Goal: Transaction & Acquisition: Book appointment/travel/reservation

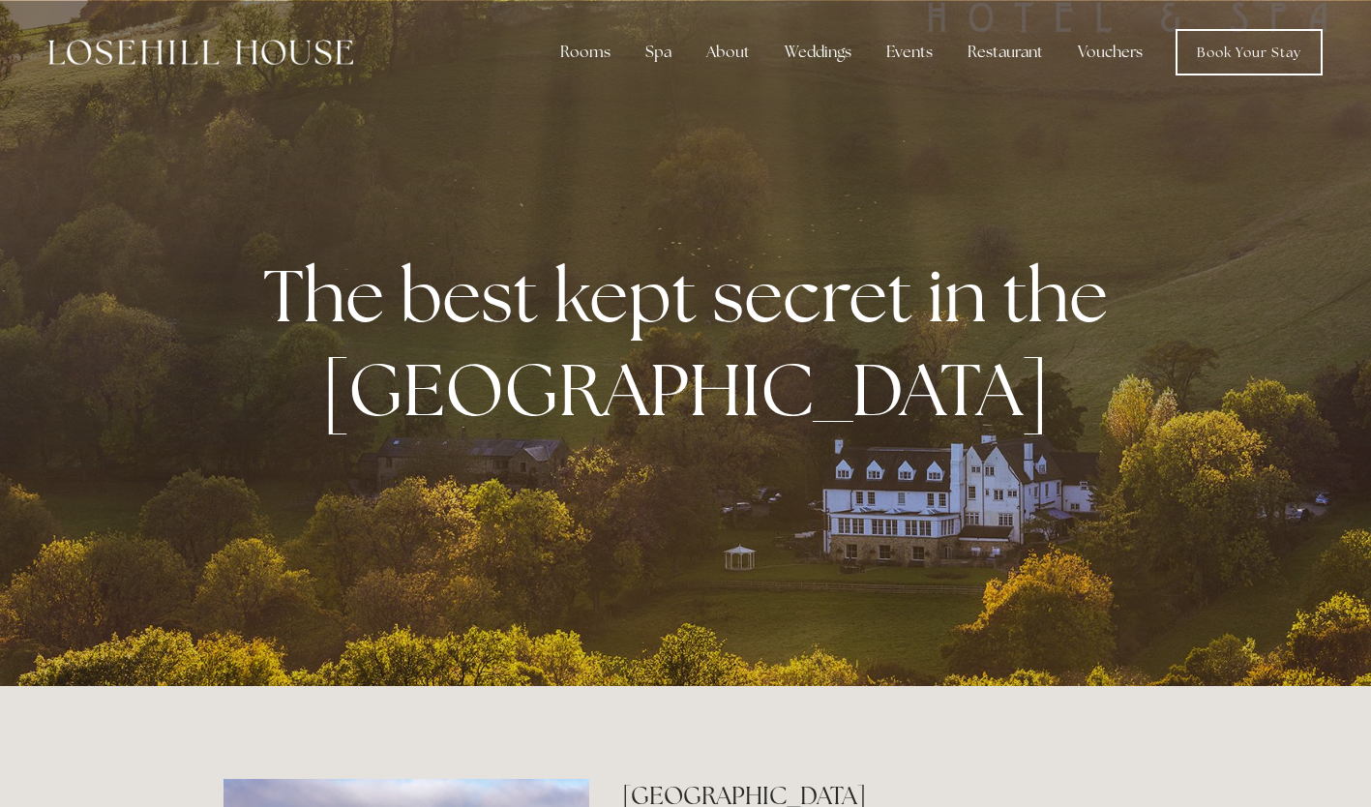
click at [821, 59] on div "Weddings" at bounding box center [818, 52] width 98 height 39
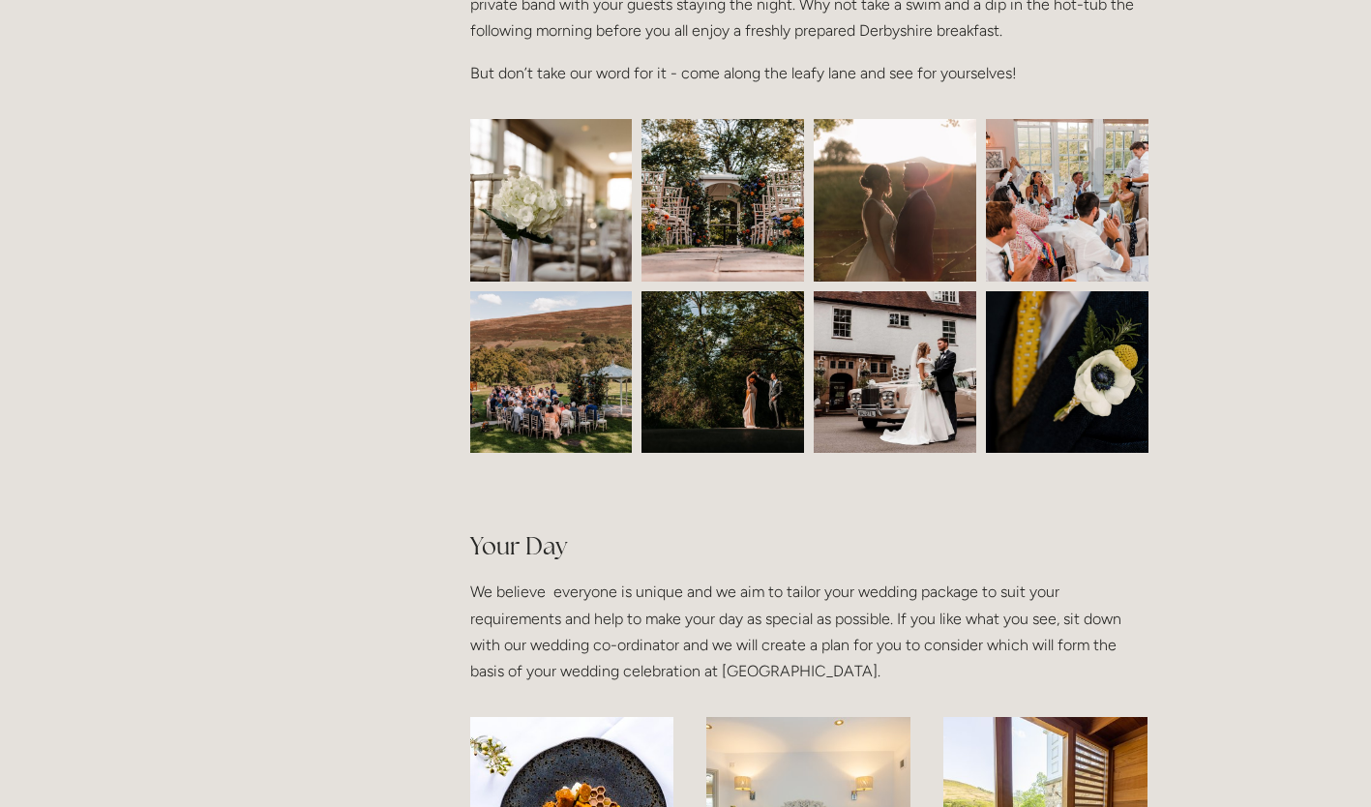
scroll to position [837, 0]
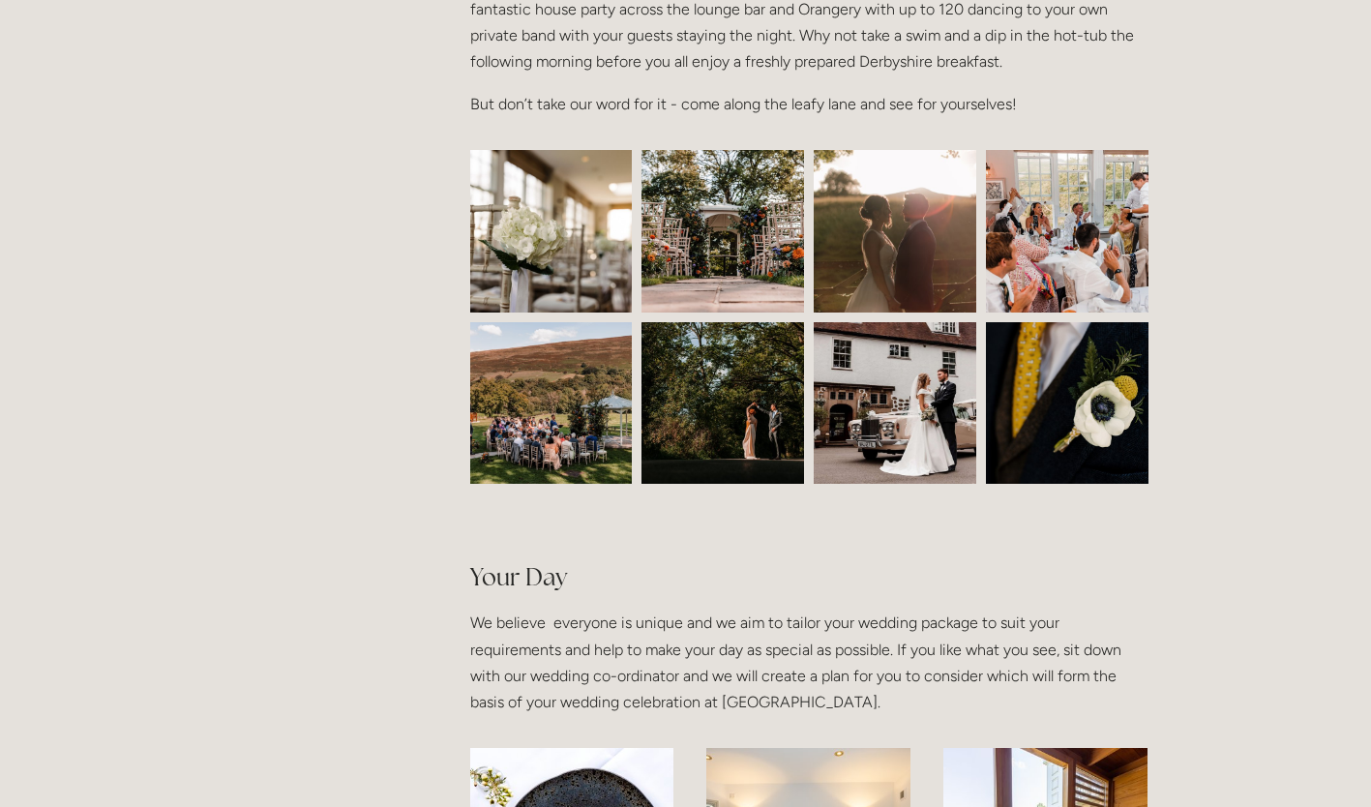
click at [573, 258] on img at bounding box center [552, 231] width 244 height 163
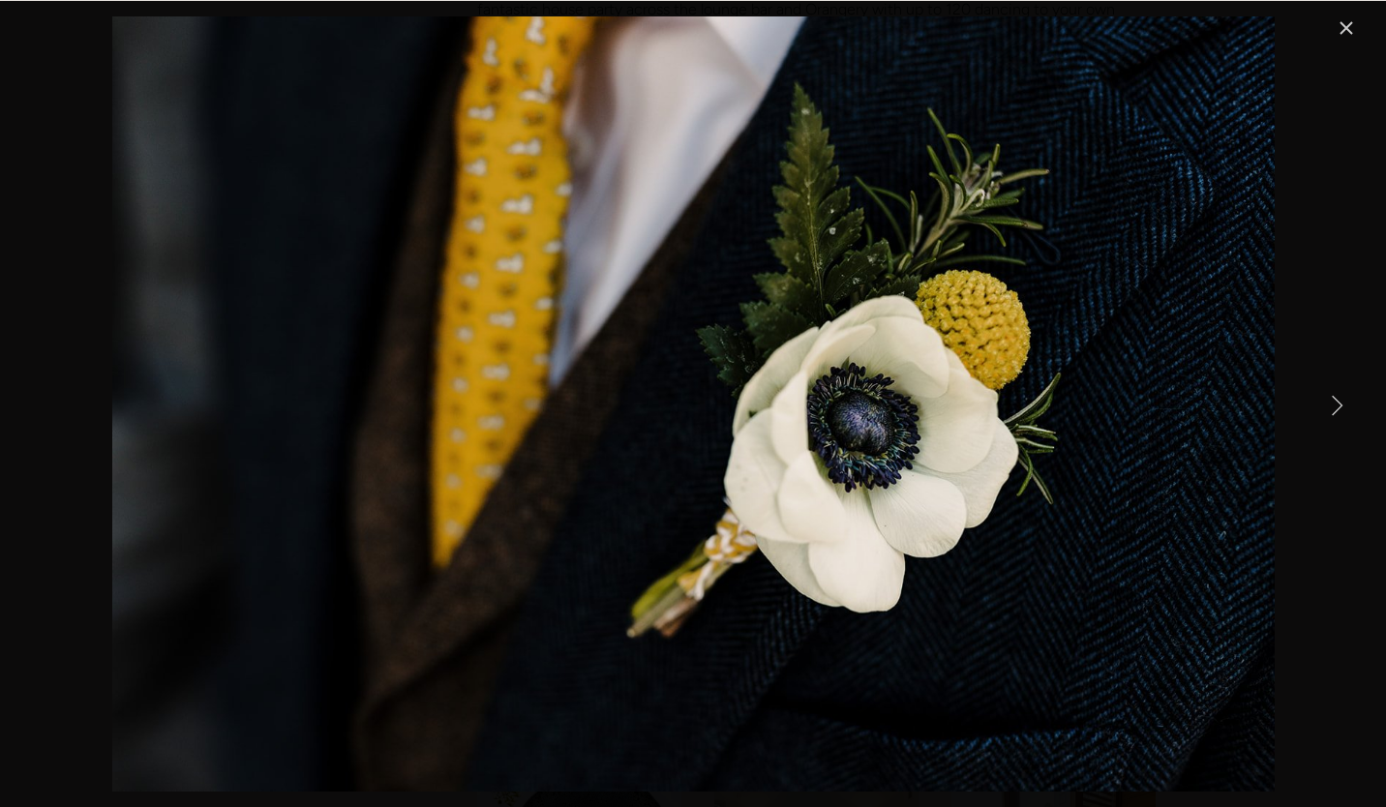
click at [1336, 36] on link "Close" at bounding box center [1345, 27] width 23 height 23
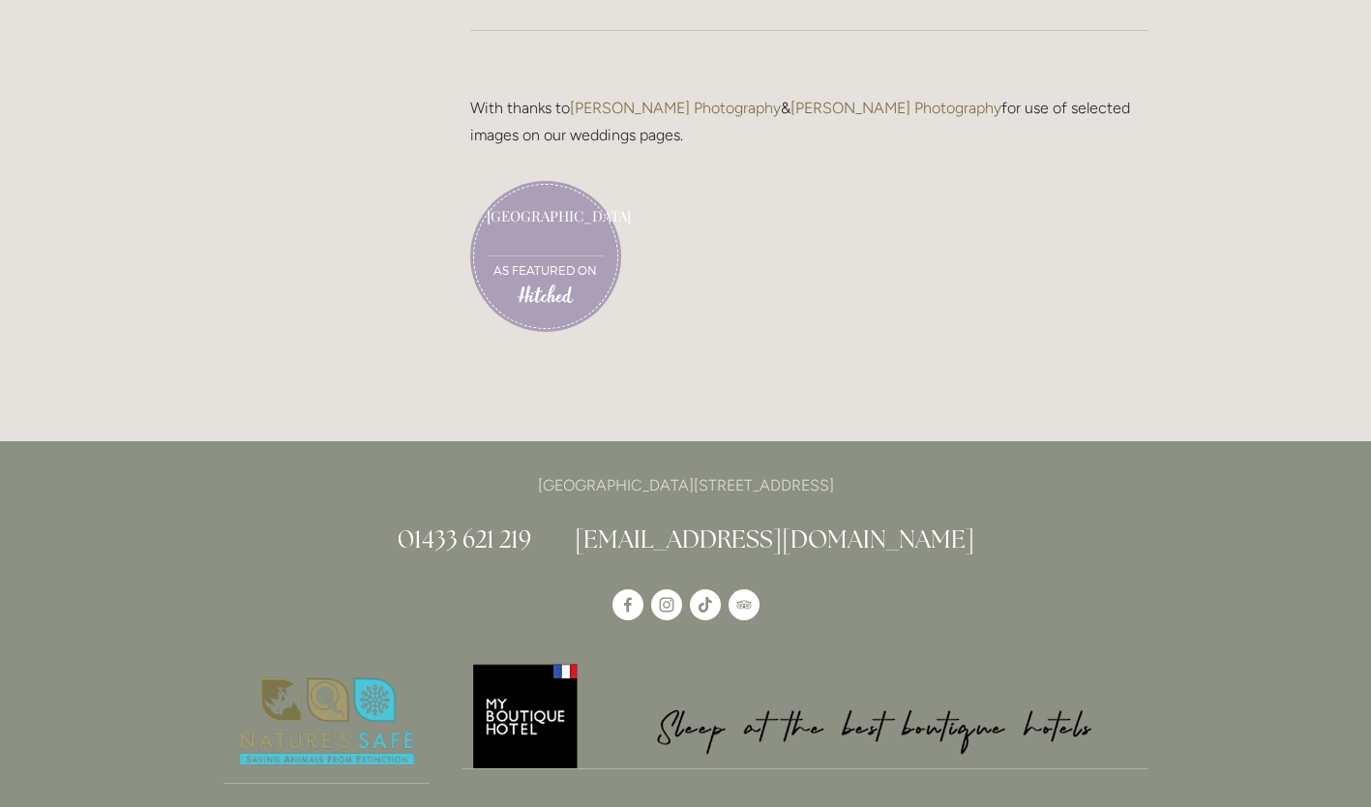
scroll to position [5399, 0]
